Goal: Task Accomplishment & Management: Use online tool/utility

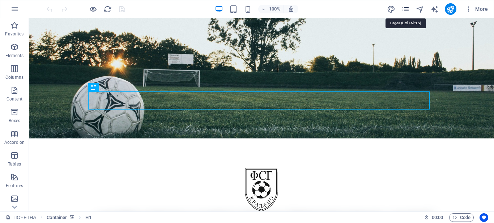
click at [403, 7] on icon "pages" at bounding box center [405, 9] width 8 height 8
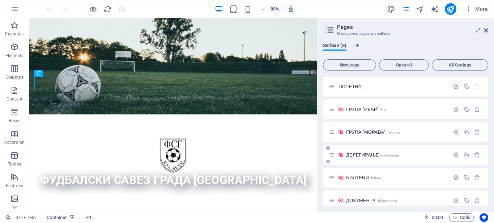
click at [373, 155] on span "ДЕЛЕГИРАЊЕ /delegiranje" at bounding box center [372, 154] width 52 height 5
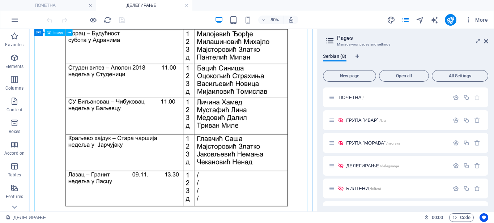
scroll to position [434, 0]
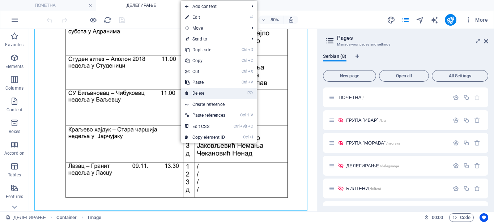
click at [204, 94] on link "⌦ Delete" at bounding box center [205, 93] width 49 height 11
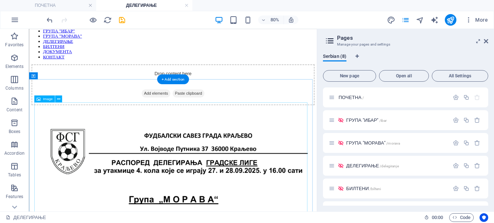
scroll to position [145, 0]
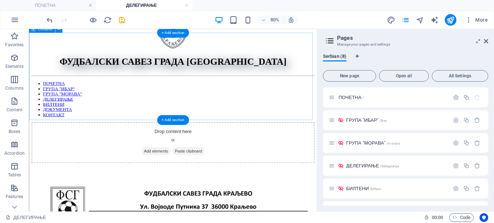
click at [185, 177] on span "Add elements" at bounding box center [187, 182] width 36 height 10
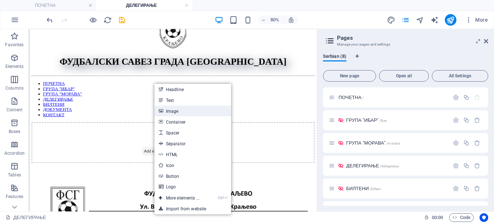
drag, startPoint x: 177, startPoint y: 113, endPoint x: 42, endPoint y: 195, distance: 158.5
click at [177, 113] on link "Image" at bounding box center [192, 111] width 77 height 11
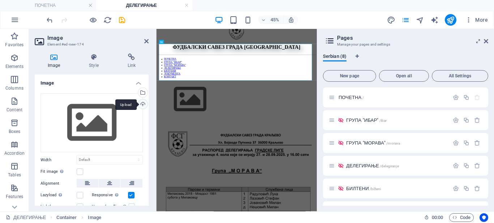
click at [142, 104] on div "Upload" at bounding box center [142, 104] width 11 height 11
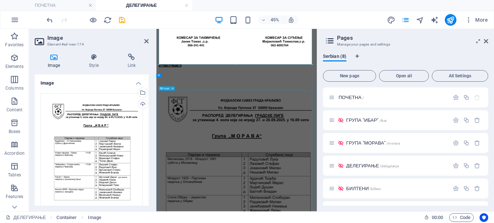
scroll to position [795, 0]
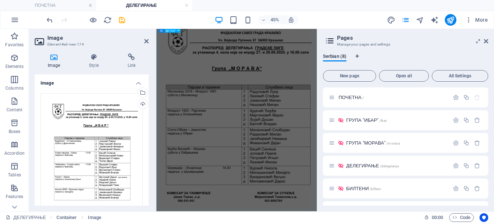
drag, startPoint x: 374, startPoint y: 322, endPoint x: 369, endPoint y: 323, distance: 5.1
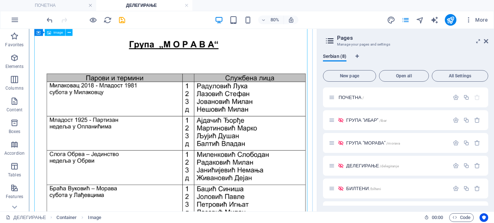
scroll to position [797, 0]
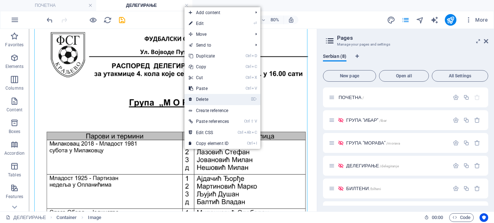
click at [189, 100] on icon at bounding box center [191, 99] width 4 height 11
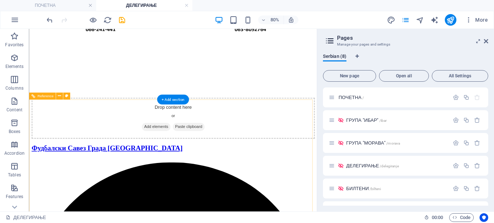
scroll to position [654, 0]
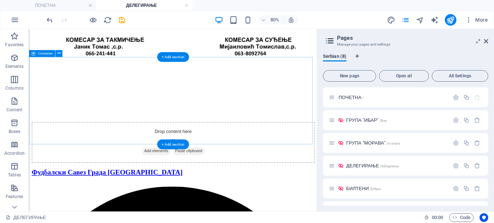
click at [179, 177] on span "Add elements" at bounding box center [187, 182] width 36 height 10
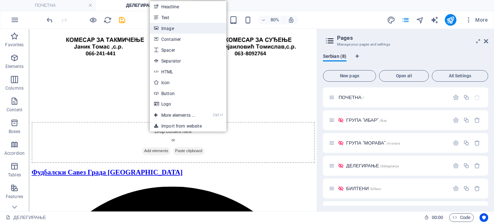
click at [171, 29] on link "Image" at bounding box center [188, 28] width 77 height 11
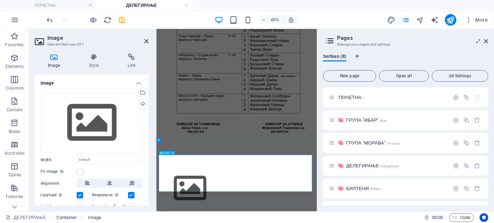
scroll to position [433, 0]
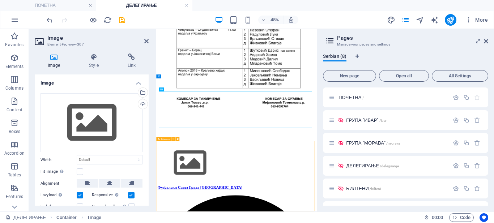
scroll to position [577, 0]
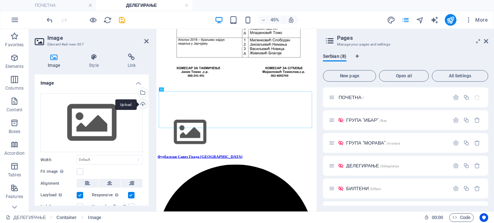
click at [141, 104] on div "Upload" at bounding box center [142, 104] width 11 height 11
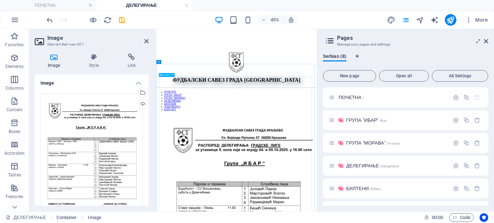
scroll to position [0, 0]
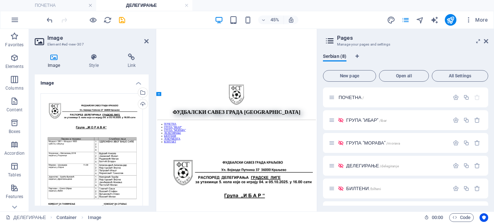
click at [122, 15] on div at bounding box center [85, 20] width 81 height 12
click at [121, 18] on icon "save" at bounding box center [122, 20] width 8 height 8
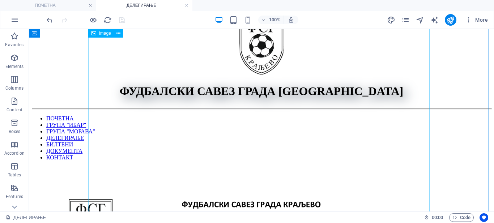
scroll to position [119, 0]
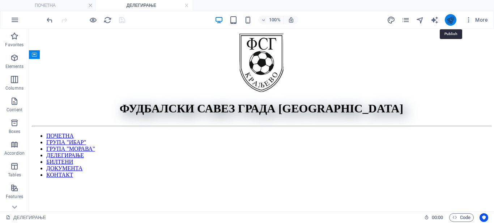
click at [447, 21] on icon "publish" at bounding box center [450, 20] width 8 height 8
